Goal: Navigation & Orientation: Find specific page/section

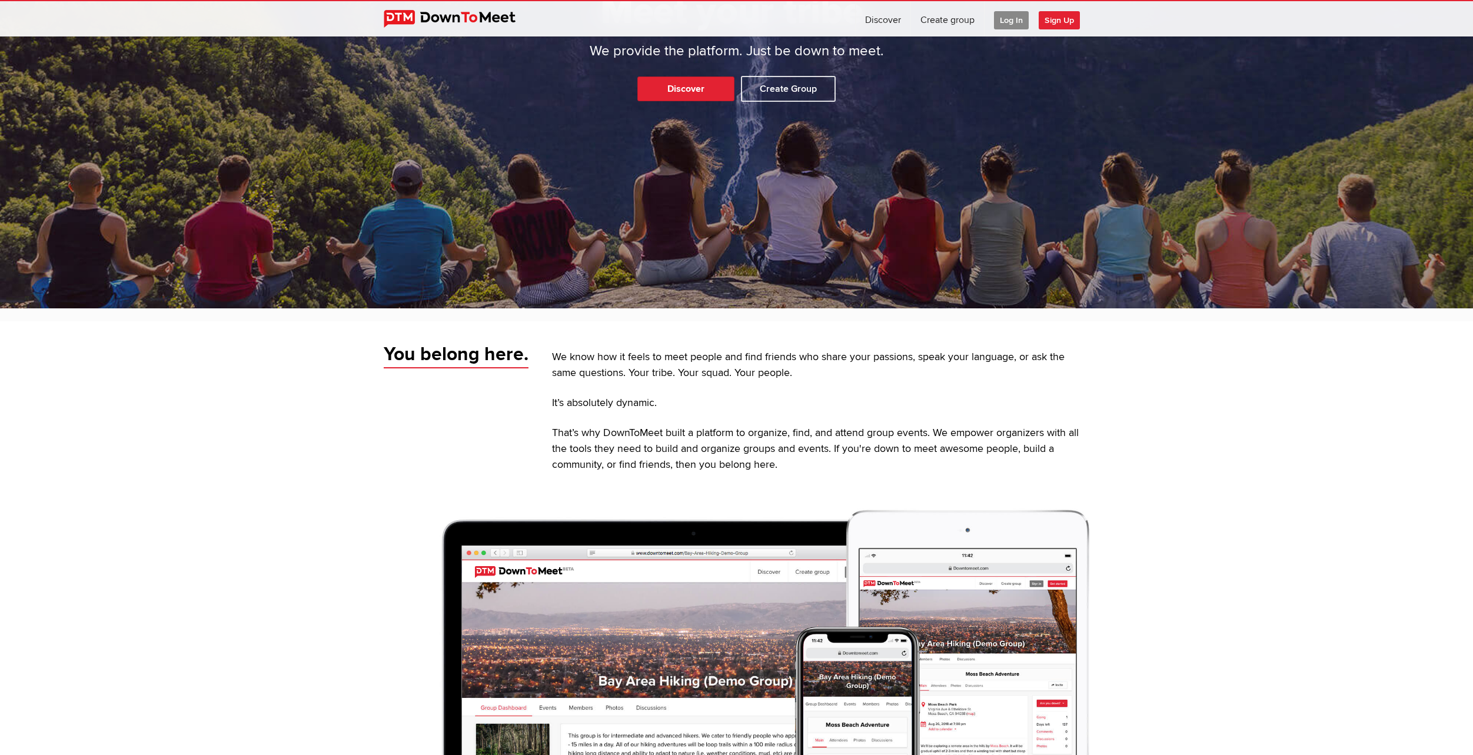
scroll to position [59, 0]
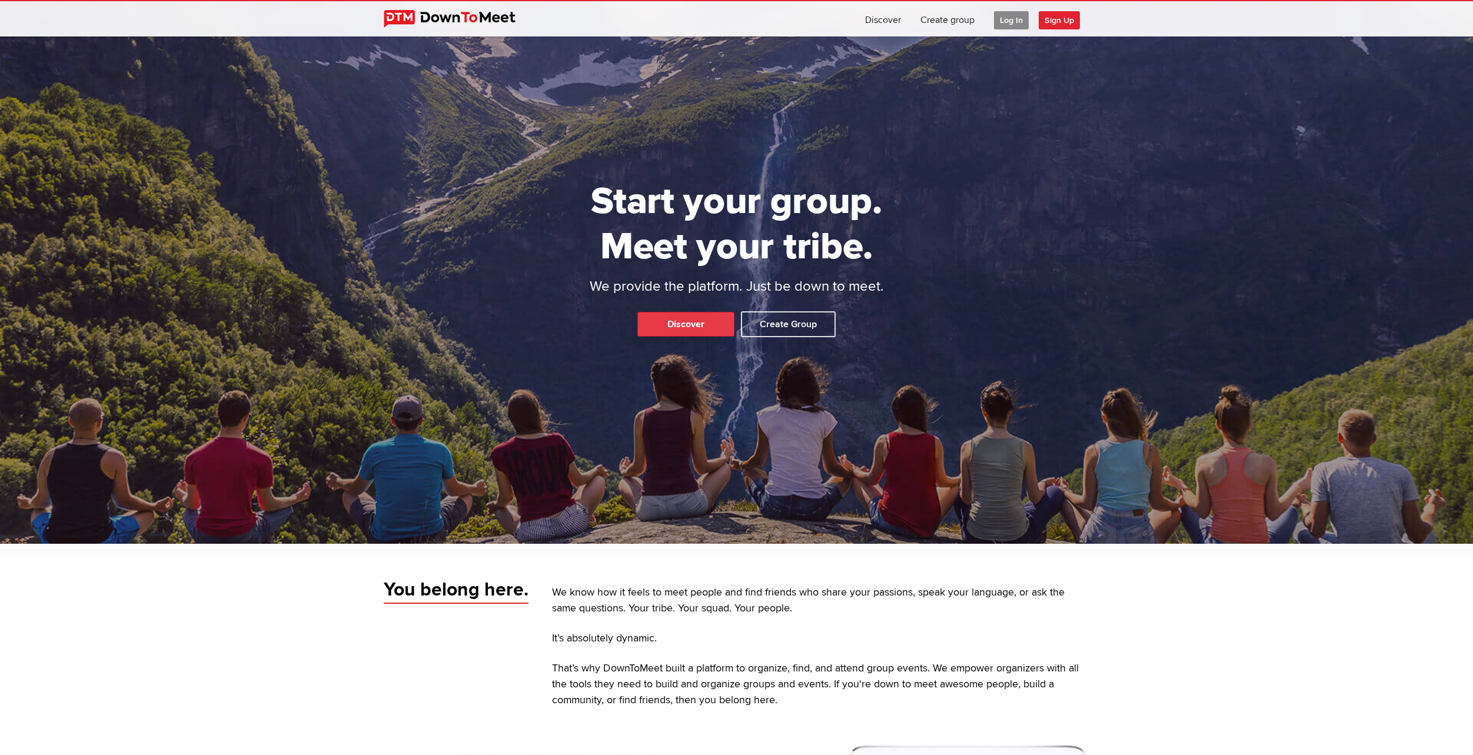
click at [704, 322] on link "Discover" at bounding box center [685, 324] width 97 height 25
select select "null"
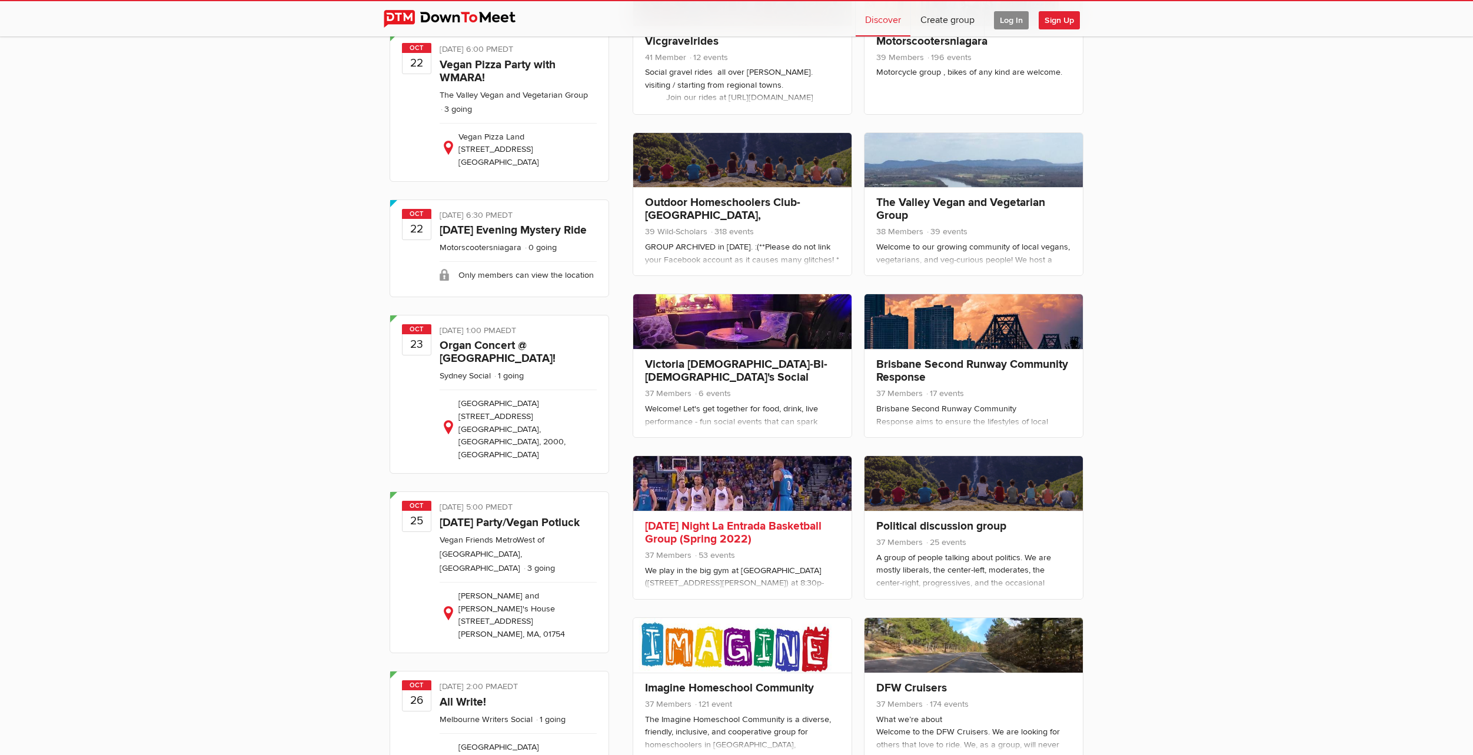
scroll to position [4353, 0]
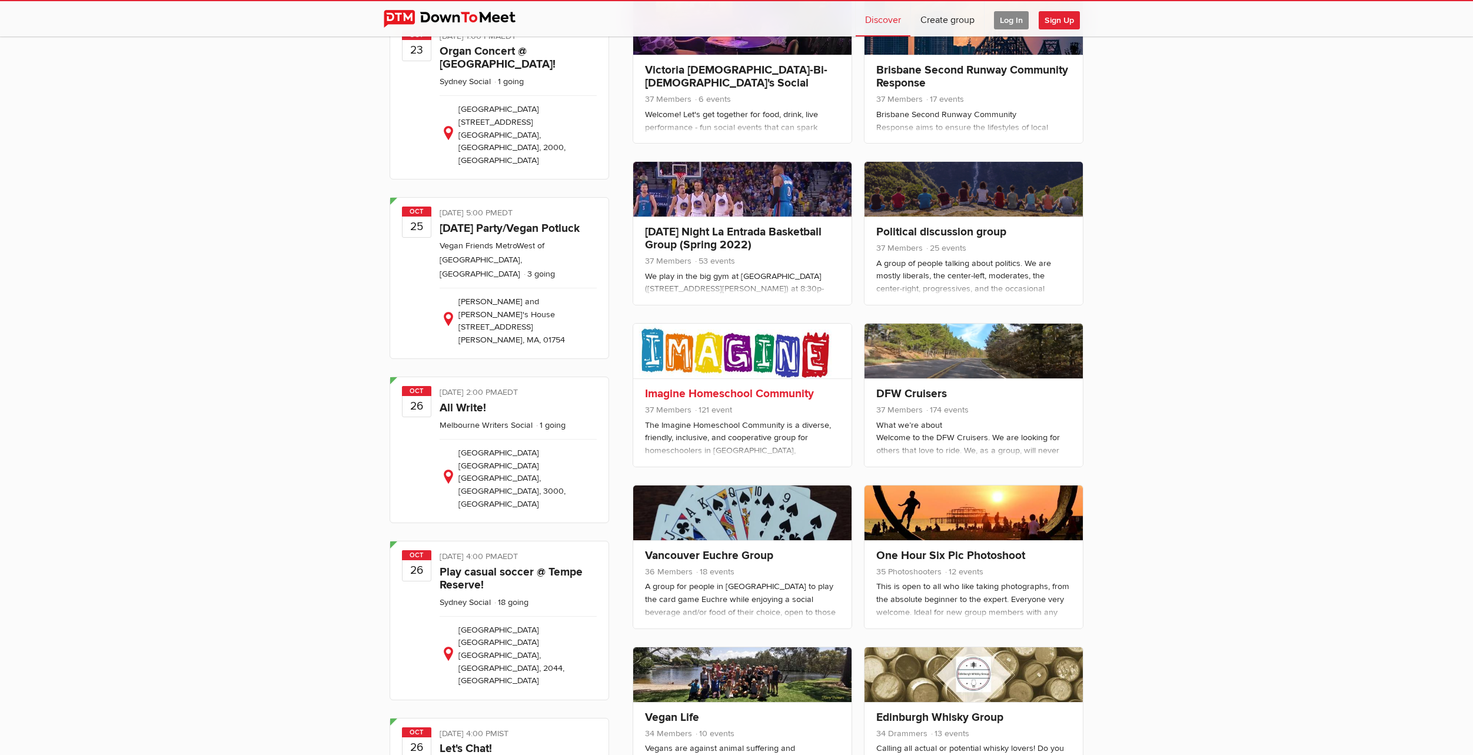
drag, startPoint x: 779, startPoint y: 499, endPoint x: 784, endPoint y: 319, distance: 180.1
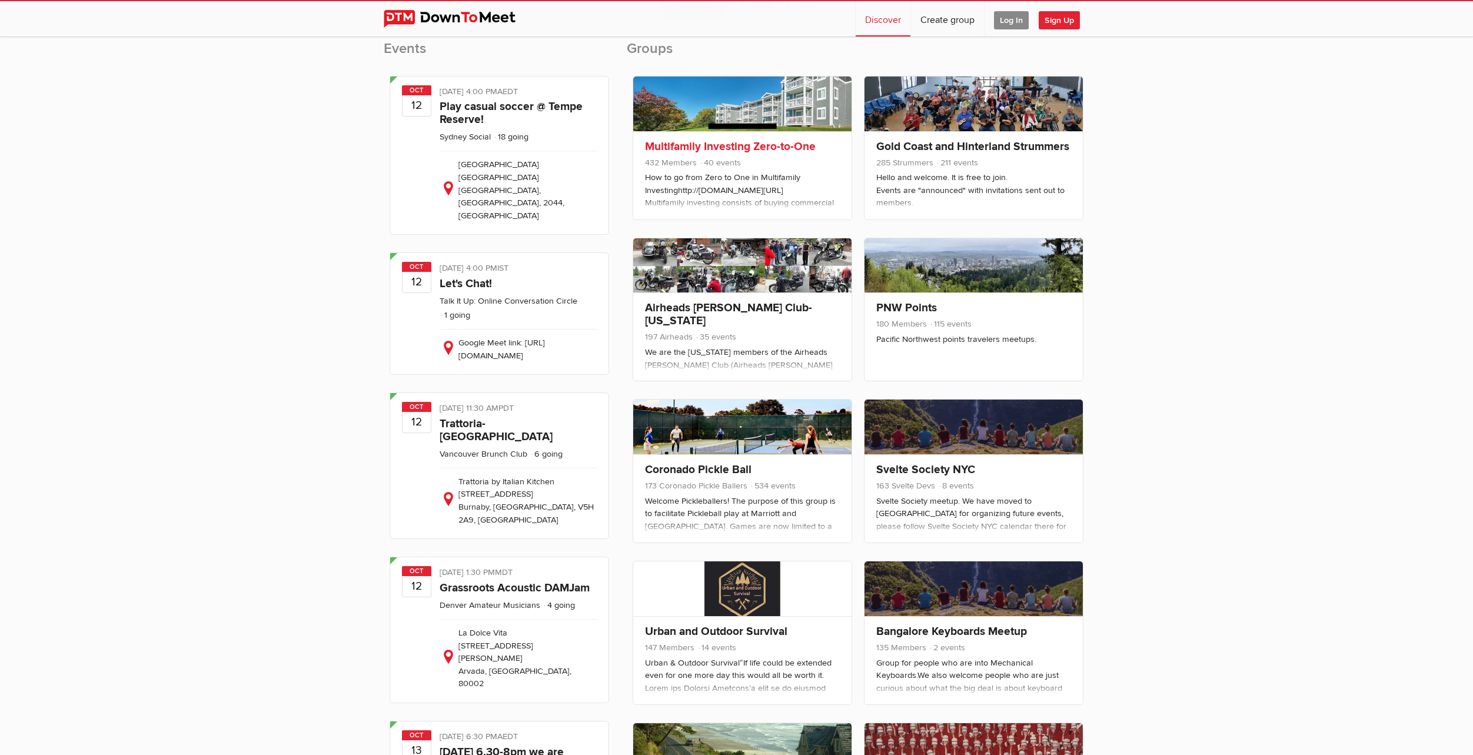
scroll to position [0, 0]
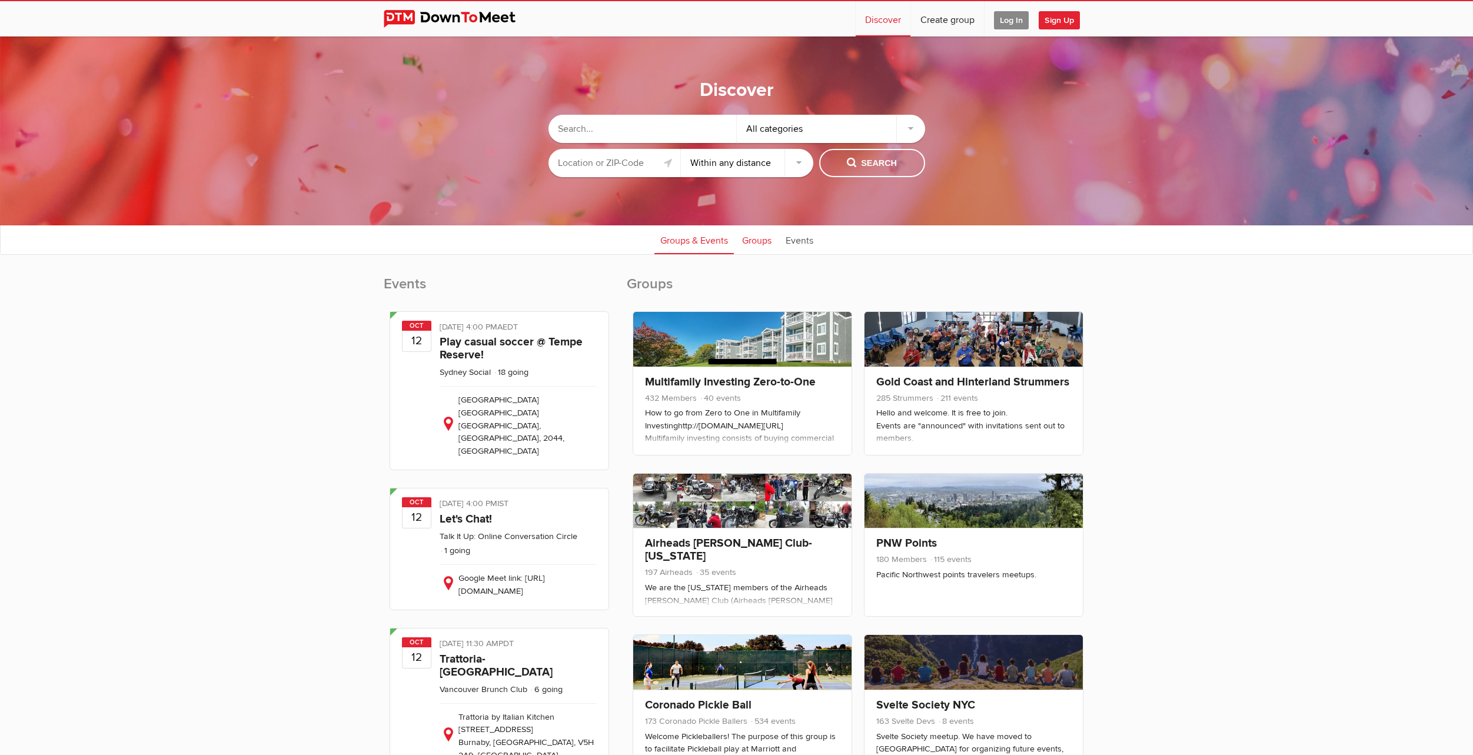
click at [749, 239] on link "Groups" at bounding box center [756, 239] width 41 height 29
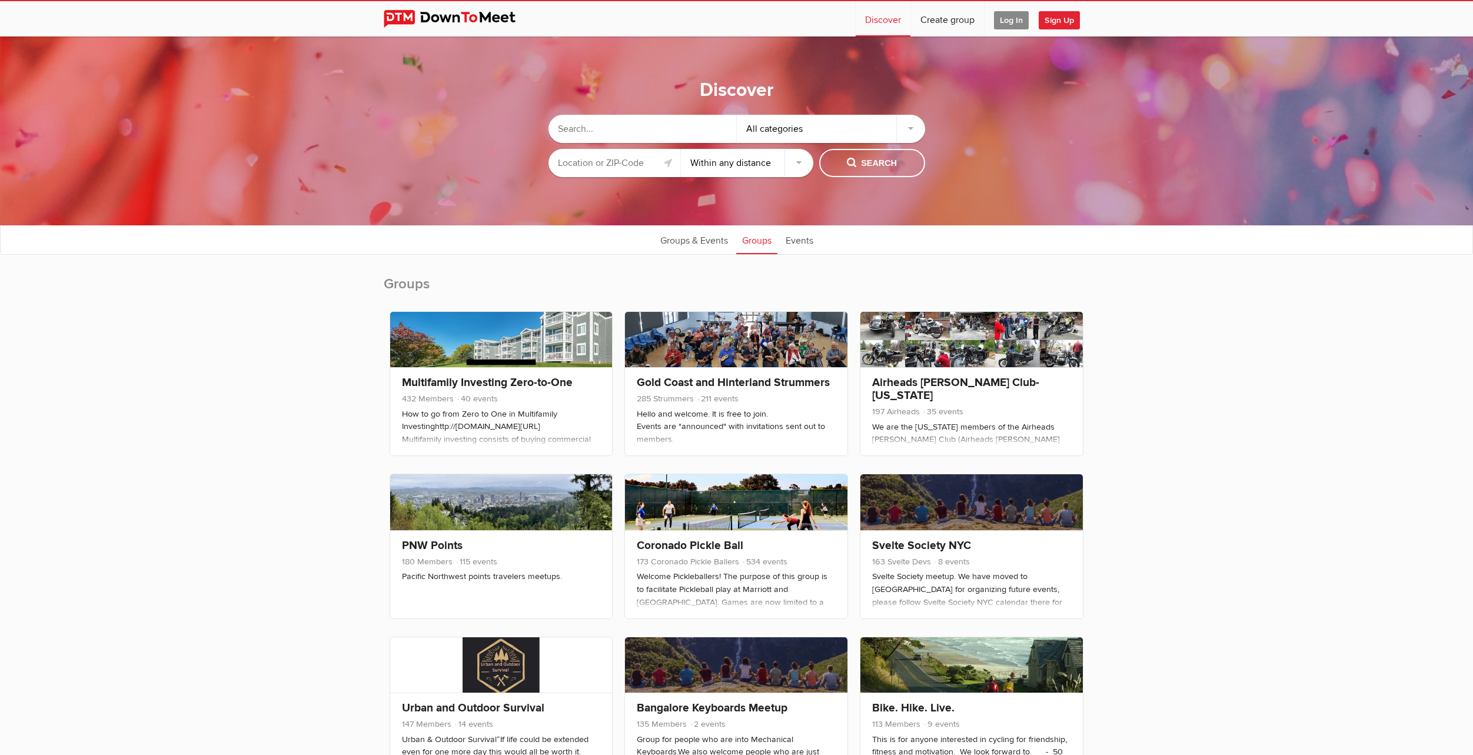
drag, startPoint x: 1256, startPoint y: 457, endPoint x: 1215, endPoint y: 156, distance: 302.8
click at [814, 235] on link "Events" at bounding box center [798, 239] width 39 height 29
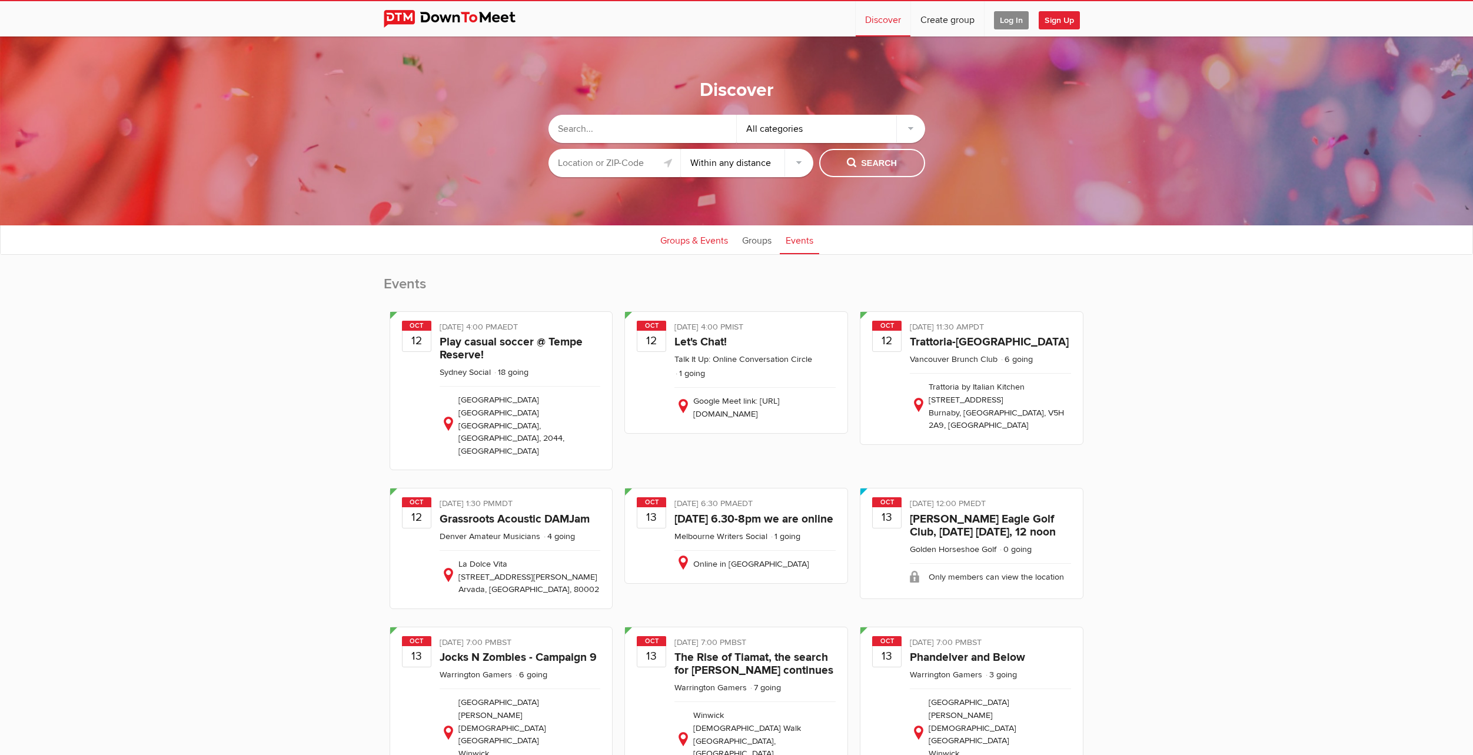
click at [701, 241] on link "Groups & Events" at bounding box center [693, 239] width 79 height 29
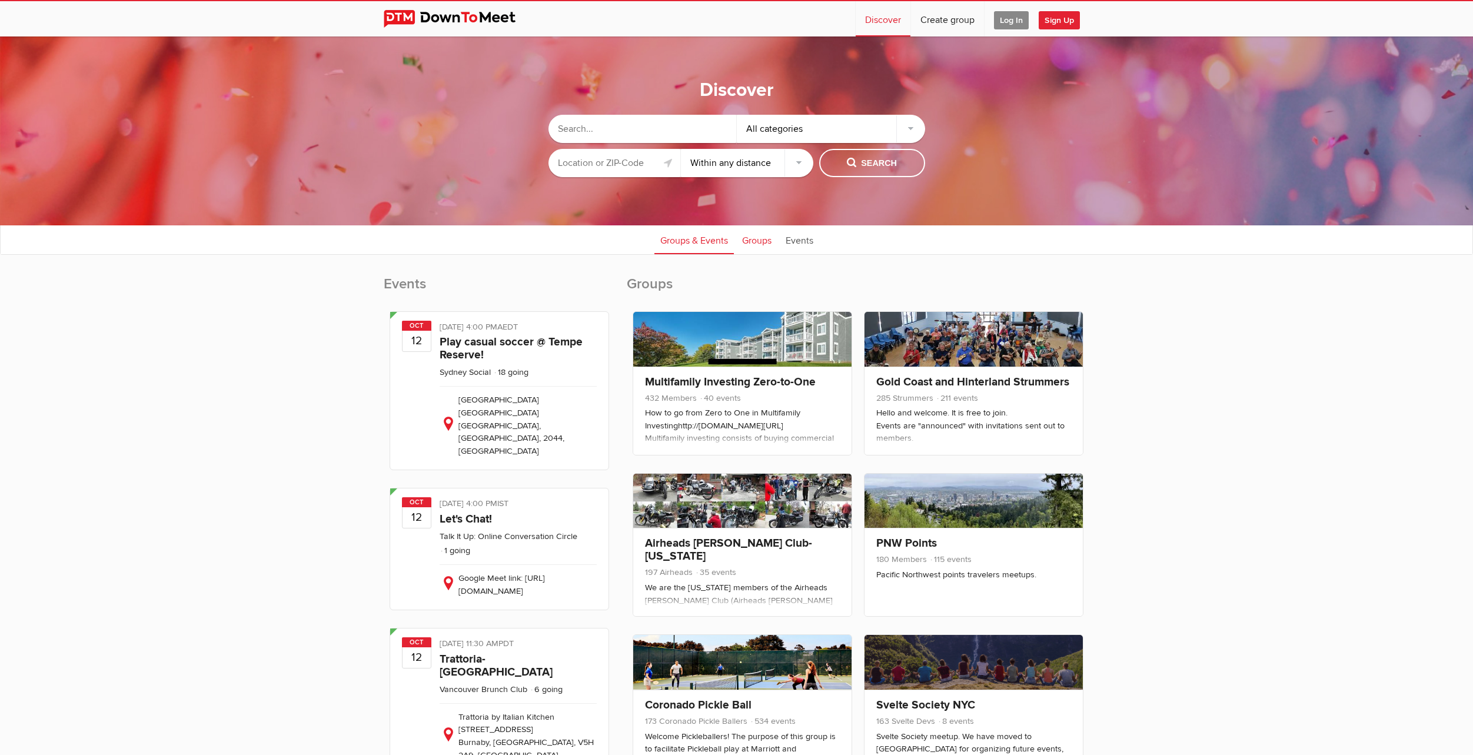
click at [754, 243] on link "Groups" at bounding box center [756, 239] width 41 height 29
